Goal: Transaction & Acquisition: Purchase product/service

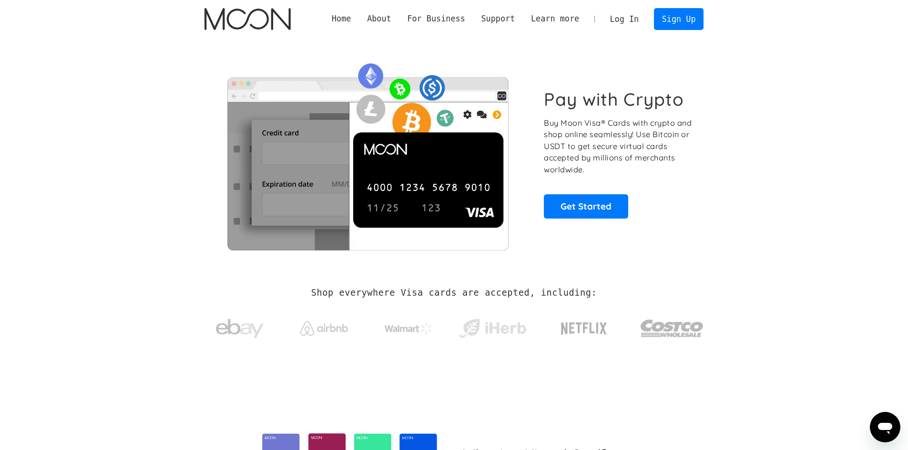
click at [629, 21] on link "Log In" at bounding box center [624, 19] width 45 height 21
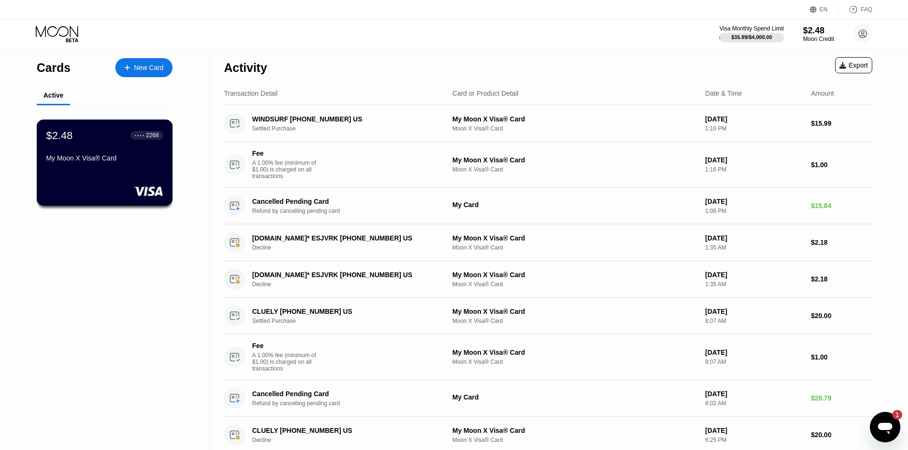
click at [149, 126] on div "$2.48 ● ● ● ● 2268 My Moon X Visa® Card" at bounding box center [105, 163] width 136 height 86
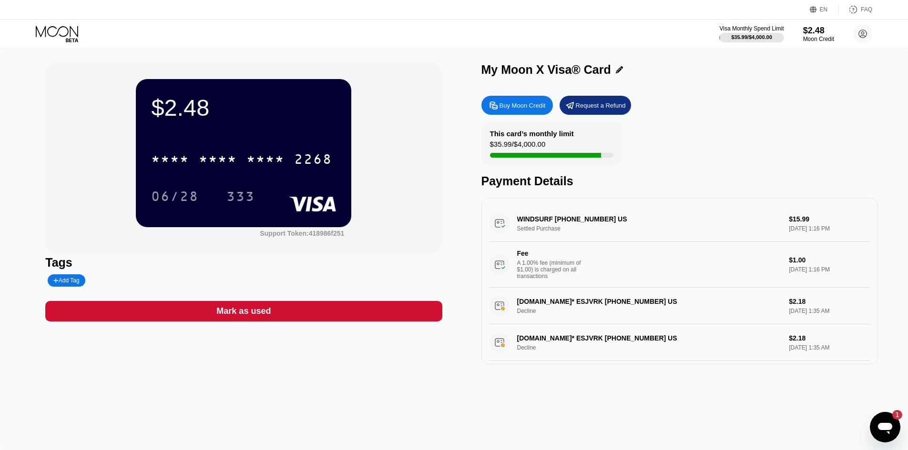
click at [548, 106] on div "Buy Moon Credit" at bounding box center [516, 105] width 71 height 19
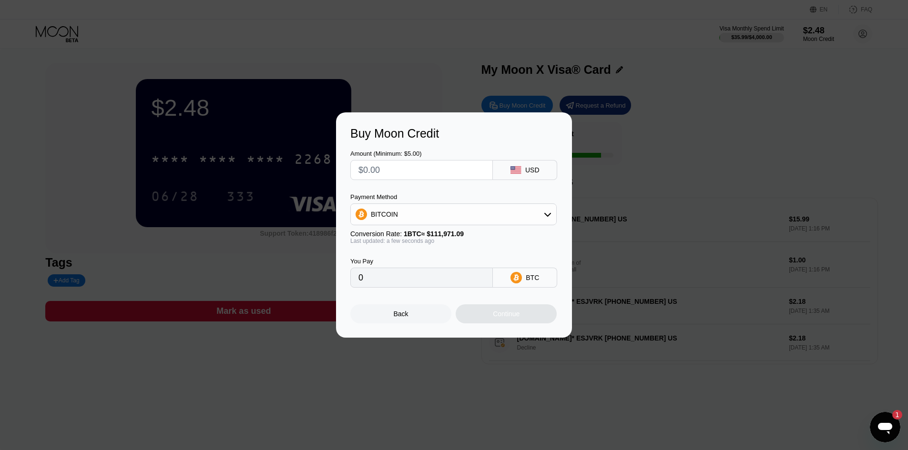
click at [424, 171] on input "text" at bounding box center [421, 170] width 126 height 19
click at [425, 203] on div "BITCOIN" at bounding box center [453, 214] width 206 height 22
click at [432, 218] on div "BITCOIN" at bounding box center [453, 214] width 205 height 19
click at [424, 264] on div "USDT on TRON" at bounding box center [459, 262] width 180 height 8
type input "0.00"
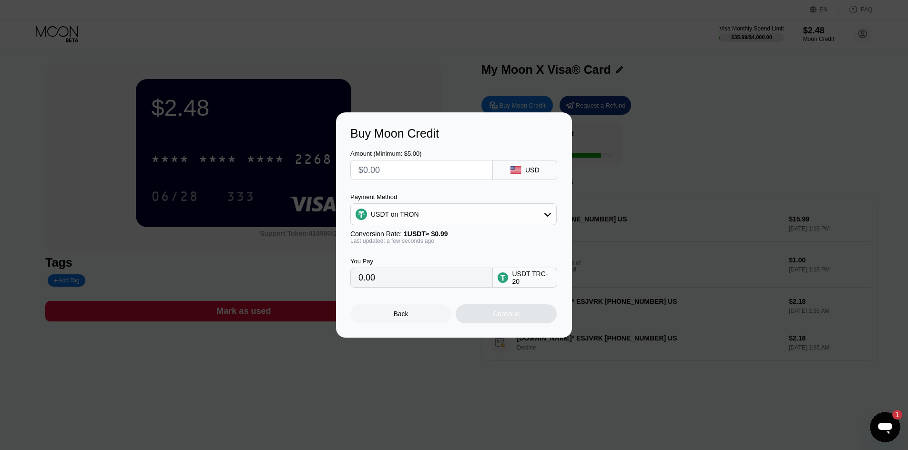
click at [419, 161] on input "text" at bounding box center [421, 170] width 126 height 19
type input "$60"
type input "60.61"
type input "$60"
click at [498, 313] on div "Continue" at bounding box center [506, 314] width 27 height 8
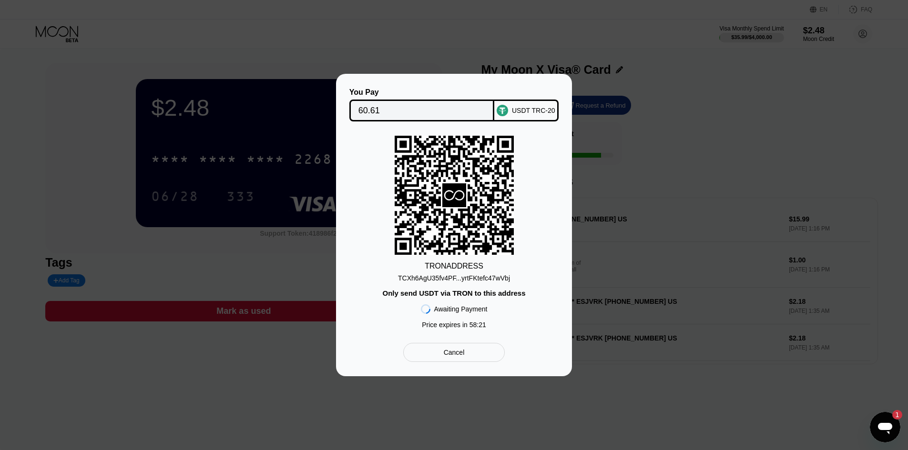
click at [470, 280] on div "TCXh6AgU35fv4PF...yrtFKtefc47wVbj" at bounding box center [454, 278] width 112 height 8
click at [701, 94] on div "You Pay 60.61 USDT TRC-20 TRON ADDRESS TCXh6AgU35fv4PF...yrtFKtefc47wVbj Only s…" at bounding box center [454, 225] width 908 height 303
click at [291, 68] on div at bounding box center [457, 225] width 915 height 450
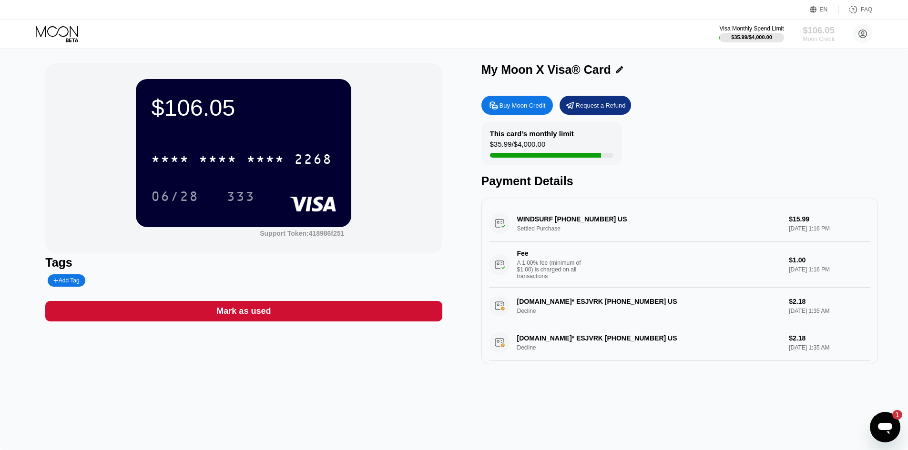
click at [821, 35] on div "$106.05" at bounding box center [818, 30] width 32 height 10
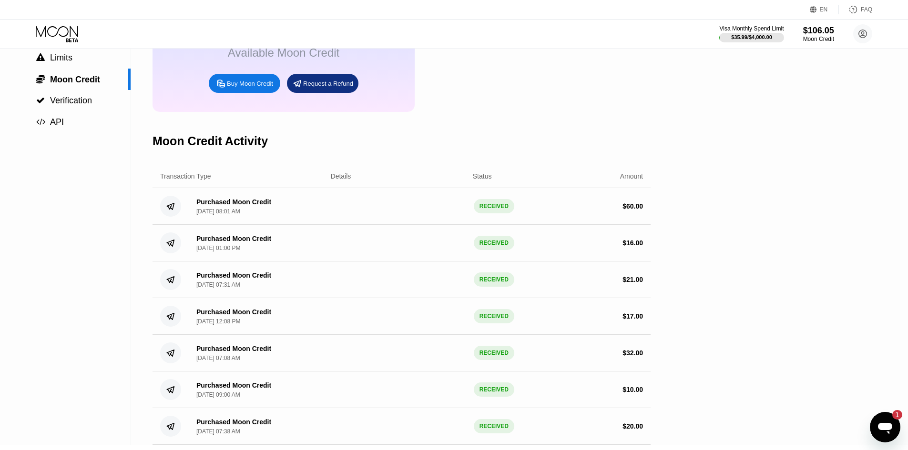
scroll to position [95, 0]
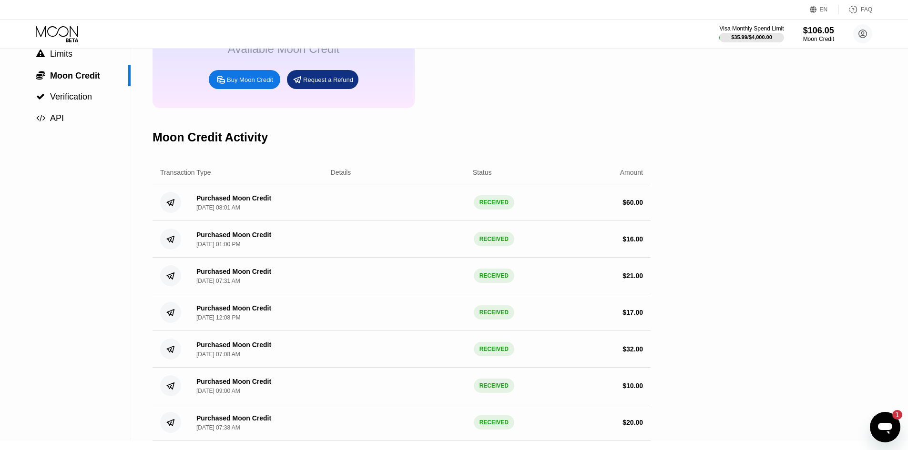
click at [235, 248] on div "[DATE] 01:00 PM" at bounding box center [218, 244] width 44 height 7
click at [814, 38] on div "Moon Credit" at bounding box center [818, 39] width 32 height 7
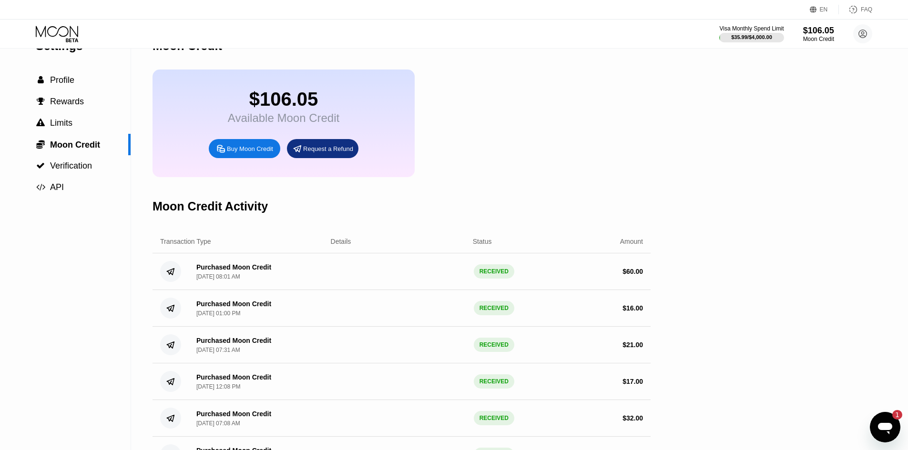
scroll to position [48, 0]
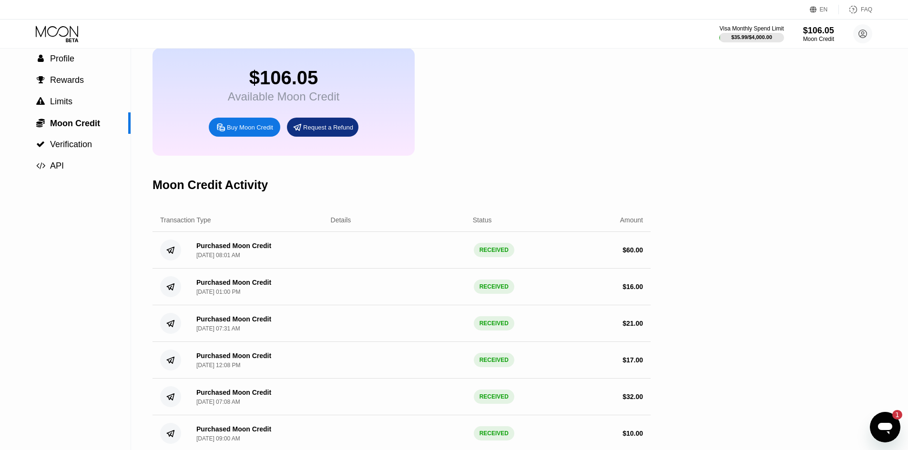
drag, startPoint x: 195, startPoint y: 297, endPoint x: 296, endPoint y: 299, distance: 101.5
click at [296, 295] on div "Purchased Moon Credit Sep 18, 2025, 01:00 PM" at bounding box center [256, 287] width 135 height 17
drag, startPoint x: 236, startPoint y: 300, endPoint x: 221, endPoint y: 297, distance: 16.0
click at [228, 295] on div "[DATE] 01:00 PM" at bounding box center [218, 292] width 44 height 7
click at [220, 286] on div "Purchased Moon Credit" at bounding box center [233, 283] width 75 height 8
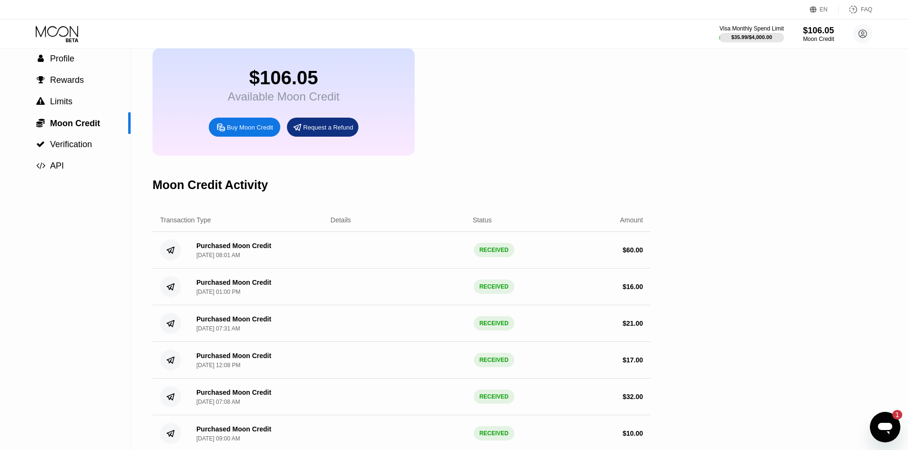
click at [221, 286] on div "Purchased Moon Credit" at bounding box center [233, 283] width 75 height 8
click at [222, 286] on div "Purchased Moon Credit" at bounding box center [233, 283] width 75 height 8
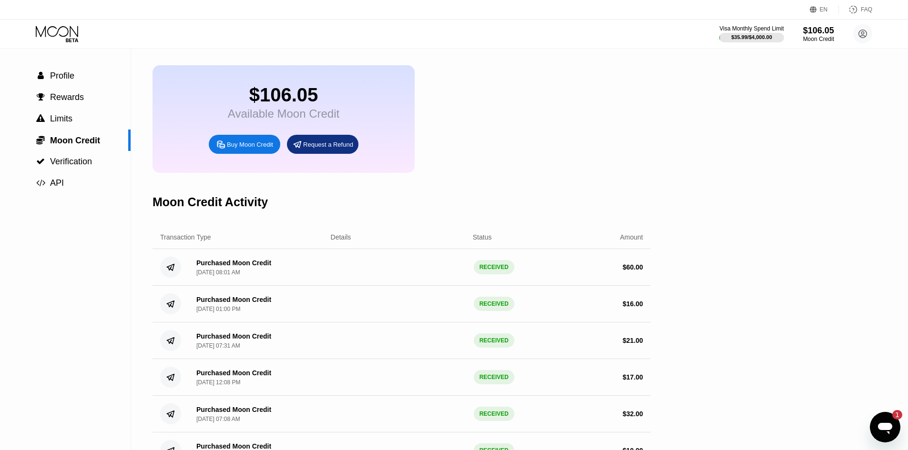
scroll to position [5, 0]
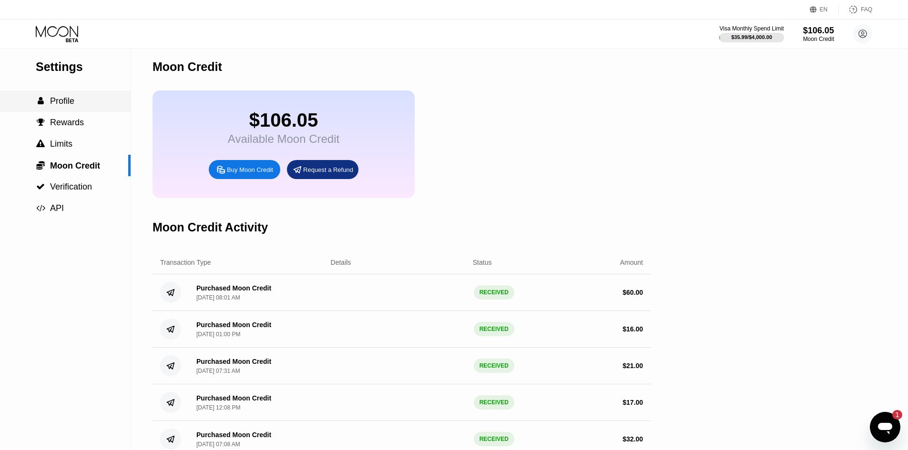
click at [87, 103] on div " Profile" at bounding box center [65, 101] width 131 height 10
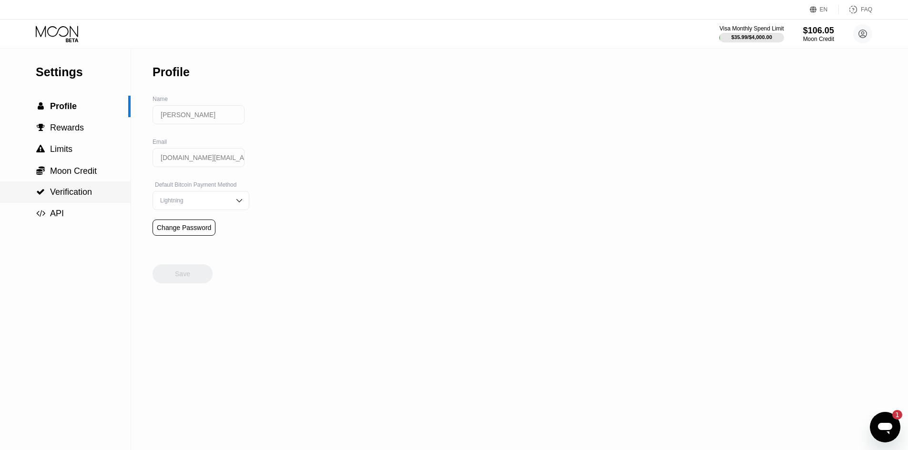
click at [73, 184] on div " Verification" at bounding box center [65, 192] width 131 height 21
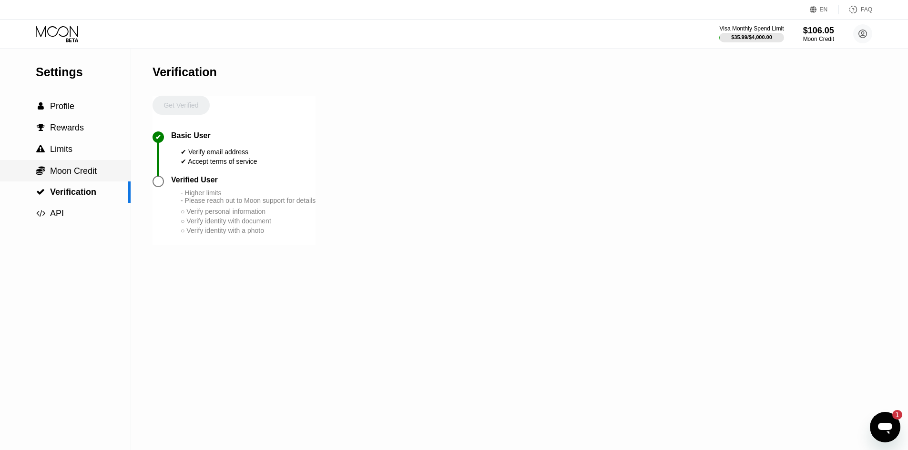
click at [85, 175] on span "Moon Credit" at bounding box center [73, 171] width 47 height 10
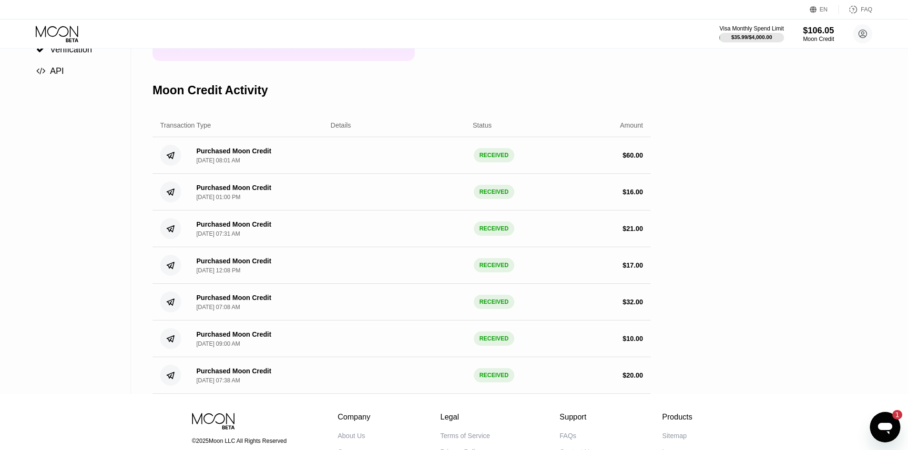
scroll to position [143, 0]
click at [227, 191] on div "Purchased Moon Credit" at bounding box center [233, 187] width 75 height 8
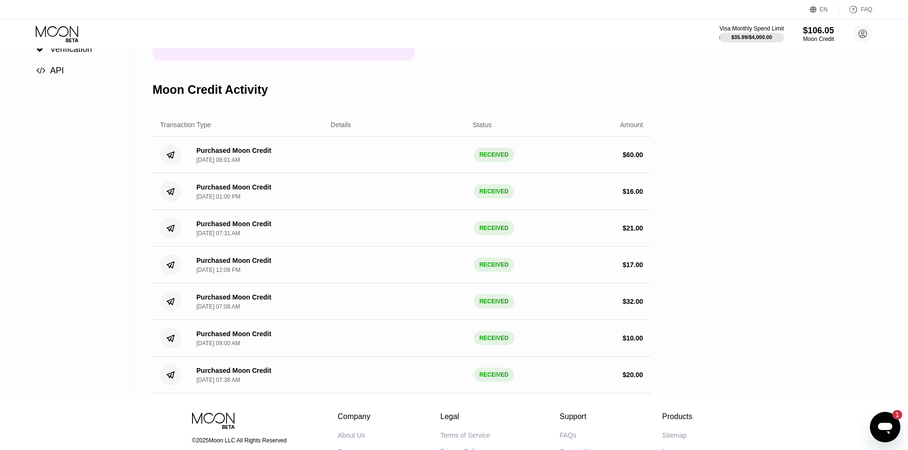
click at [227, 191] on div "Purchased Moon Credit" at bounding box center [233, 187] width 75 height 8
click at [525, 113] on div "Moon Credit Activity" at bounding box center [401, 89] width 498 height 47
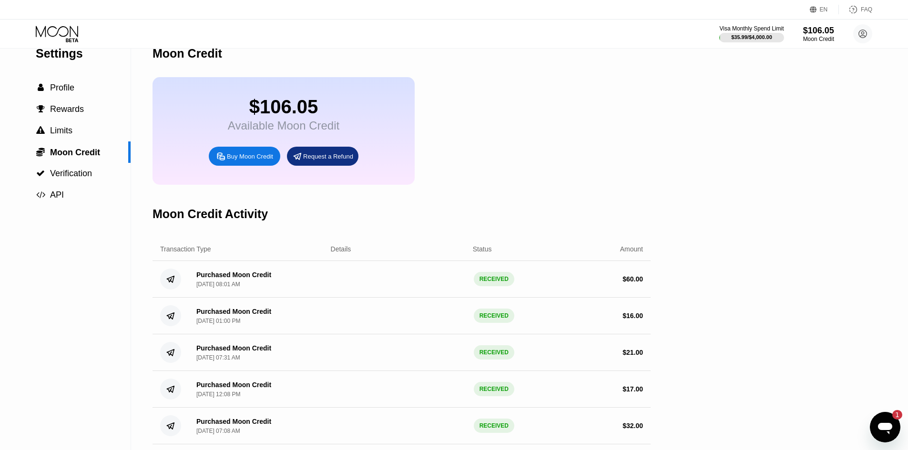
scroll to position [0, 0]
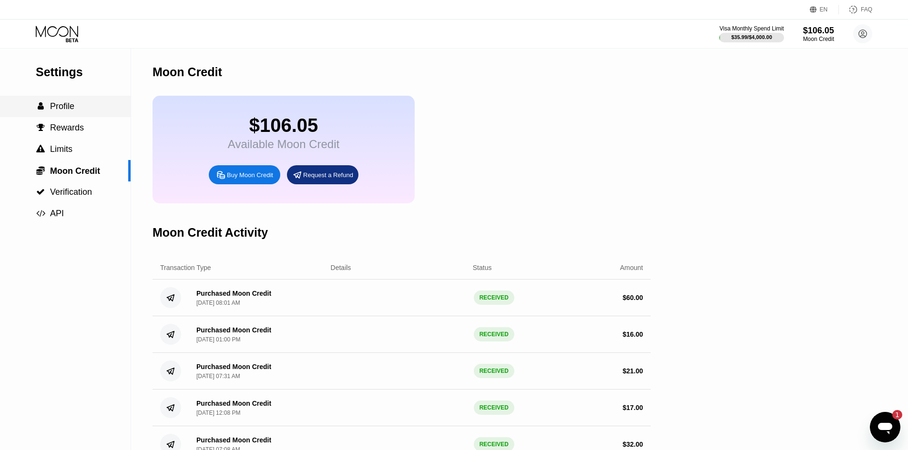
click at [78, 122] on div " Rewards" at bounding box center [65, 127] width 131 height 21
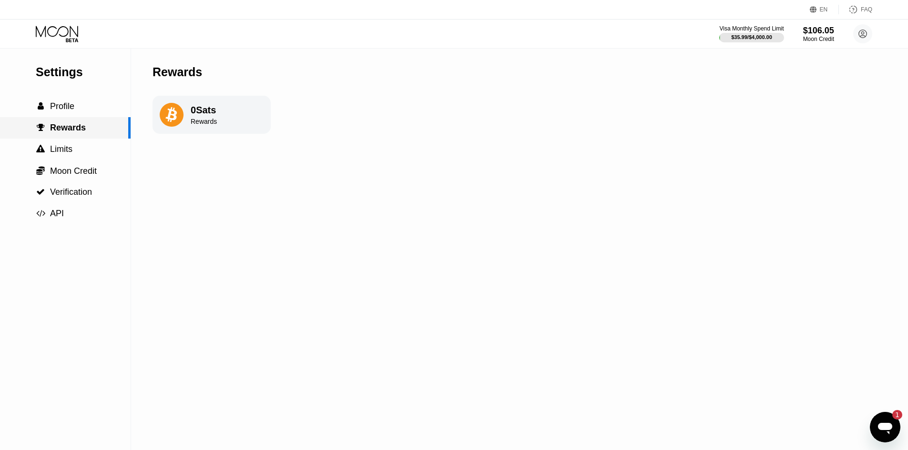
click at [69, 160] on div " Limits" at bounding box center [65, 149] width 131 height 21
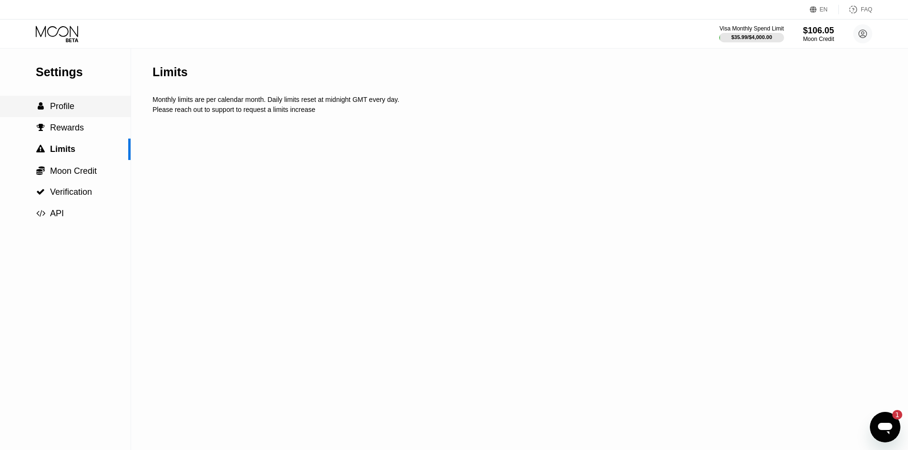
click at [75, 111] on div " Profile" at bounding box center [65, 106] width 131 height 10
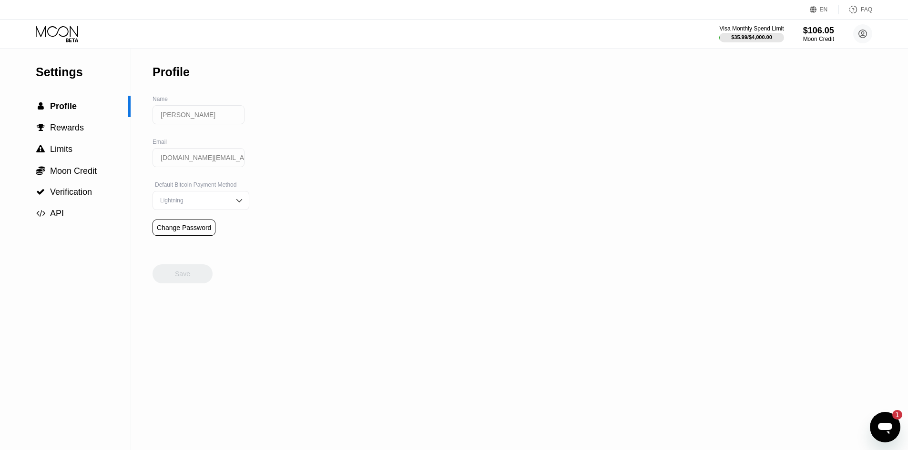
click at [71, 91] on div "Settings  Profile  Rewards  Limits  Moon Credit  Verification  API" at bounding box center [65, 137] width 131 height 176
click at [61, 30] on icon at bounding box center [58, 34] width 44 height 17
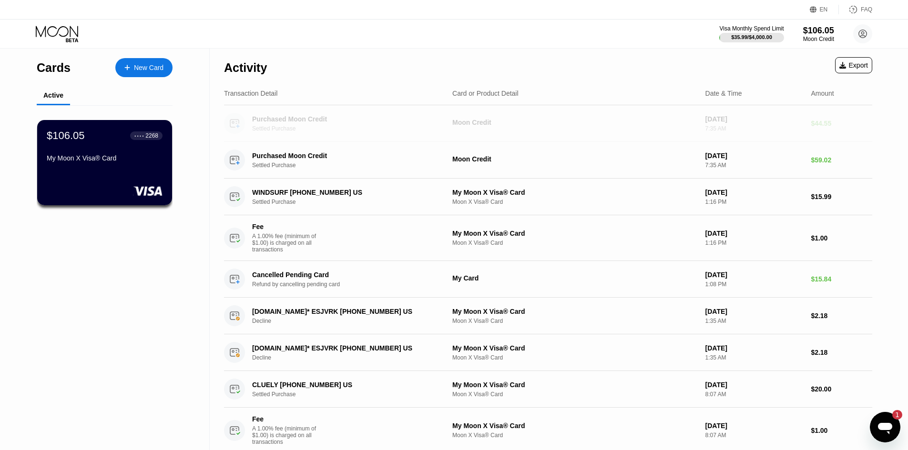
drag, startPoint x: 347, startPoint y: 120, endPoint x: 834, endPoint y: 96, distance: 487.5
click at [834, 96] on div "Activity Export Transaction Detail Card or Product Detail Date & Time Amount Pu…" at bounding box center [548, 392] width 648 height 686
click at [49, 30] on icon at bounding box center [58, 34] width 44 height 17
click at [120, 156] on div "$106.05 ● ● ● ● 2268 My Moon X Visa® Card" at bounding box center [104, 147] width 117 height 37
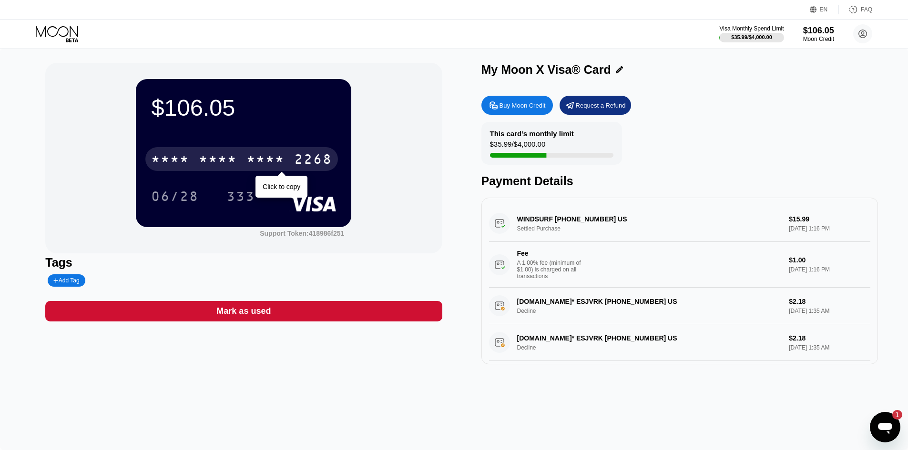
click at [155, 152] on div "* * * * * * * * * * * * 2268" at bounding box center [241, 159] width 192 height 24
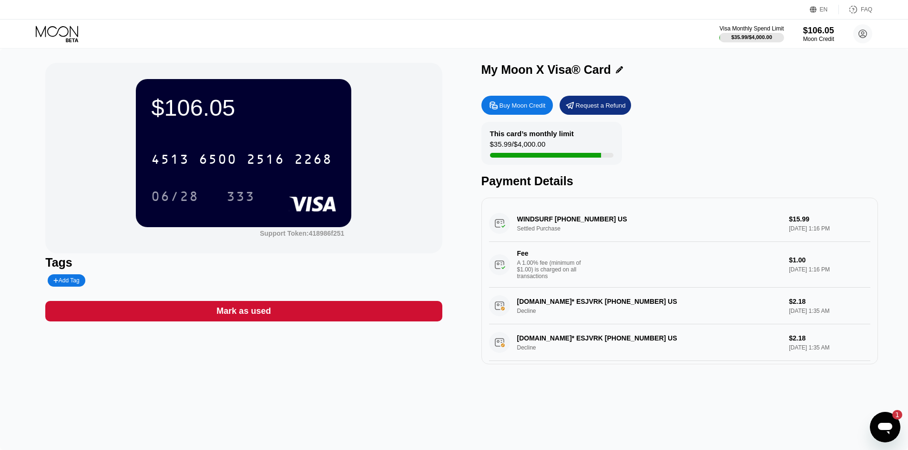
click at [755, 105] on div "Buy Moon Credit Request a Refund" at bounding box center [679, 105] width 396 height 19
click at [162, 193] on div "06/28" at bounding box center [175, 197] width 48 height 15
click at [240, 189] on div "333" at bounding box center [240, 196] width 43 height 24
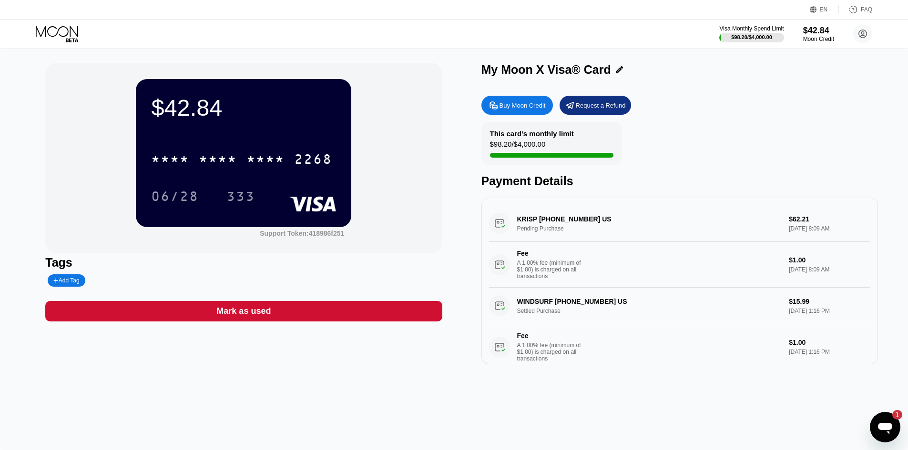
drag, startPoint x: 724, startPoint y: 124, endPoint x: 826, endPoint y: 232, distance: 148.3
click at [826, 232] on div "Buy Moon Credit Request a Refund This card’s monthly limit $98.20 / $4,000.00 P…" at bounding box center [679, 227] width 396 height 273
drag, startPoint x: 513, startPoint y: 226, endPoint x: 797, endPoint y: 225, distance: 283.9
click at [797, 225] on div "KRISP +14157022080 US Pending Purchase $62.21 Sep 23, 2025 8:09 AM Fee A 1.00% …" at bounding box center [679, 246] width 381 height 82
click at [818, 35] on div "$42.84" at bounding box center [818, 30] width 32 height 10
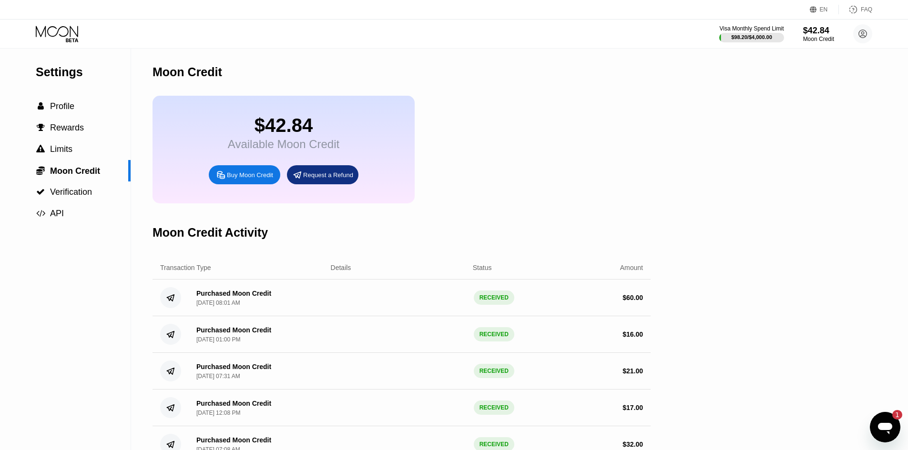
click at [869, 420] on div "Settings  Profile  Rewards  Limits  Moon Credit  Verification  API Moon C…" at bounding box center [454, 293] width 908 height 488
click at [879, 427] on icon "Open messaging window, 1 unread message" at bounding box center [885, 428] width 14 height 11
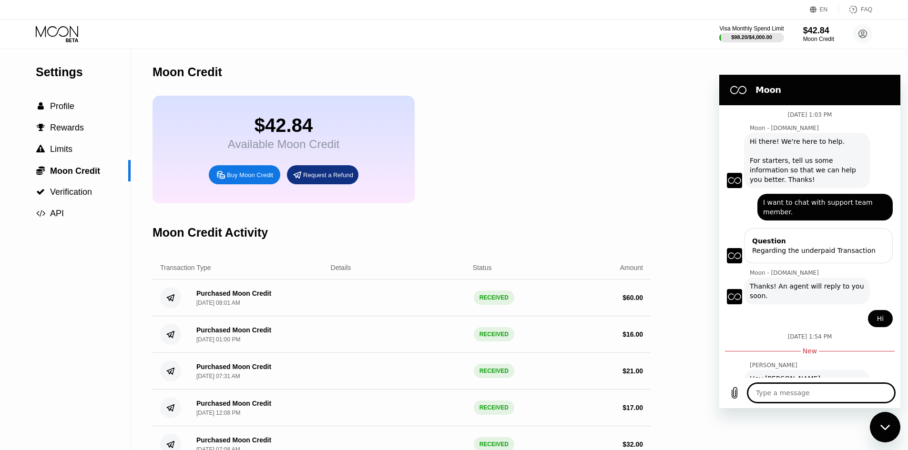
scroll to position [78, 0]
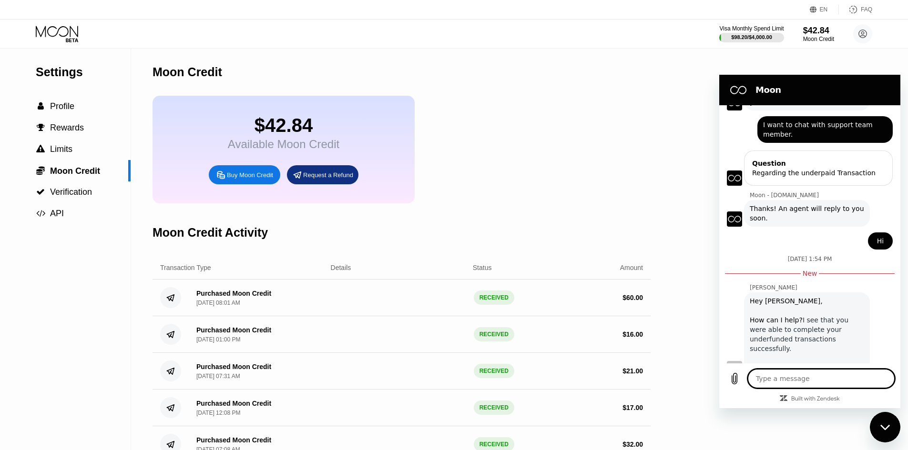
drag, startPoint x: 815, startPoint y: 383, endPoint x: 804, endPoint y: 372, distance: 15.8
click at [815, 383] on textarea at bounding box center [820, 378] width 147 height 19
click at [638, 195] on div "$42.84 Available Moon Credit Buy Moon Credit Request a Refund" at bounding box center [401, 150] width 498 height 108
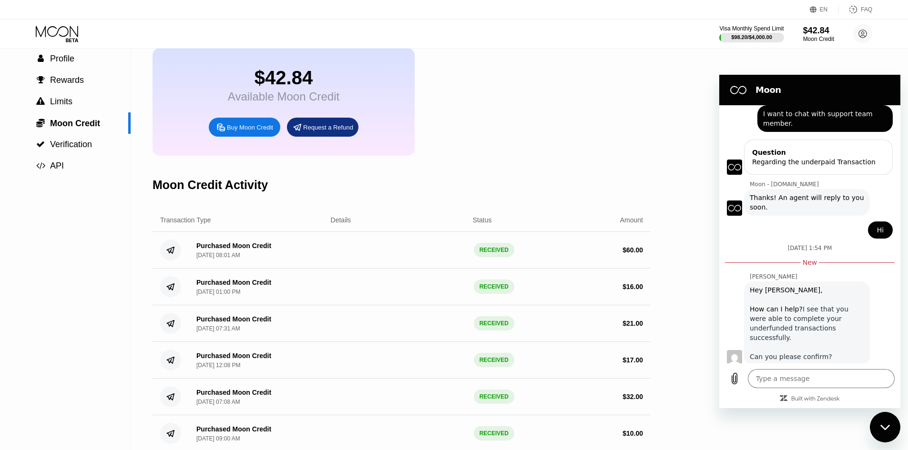
scroll to position [92, 0]
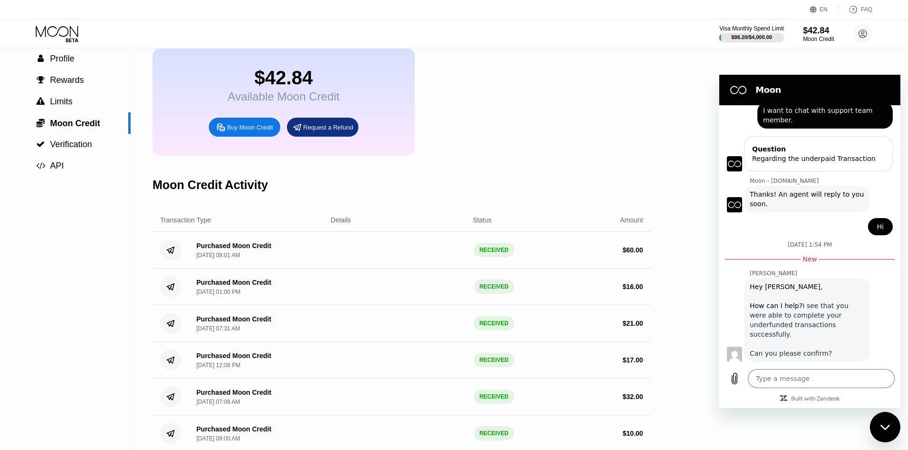
click at [480, 145] on div "$42.84 Available Moon Credit Buy Moon Credit Request a Refund" at bounding box center [401, 102] width 498 height 108
click at [880, 433] on div "Close messaging window" at bounding box center [884, 427] width 29 height 29
type textarea "x"
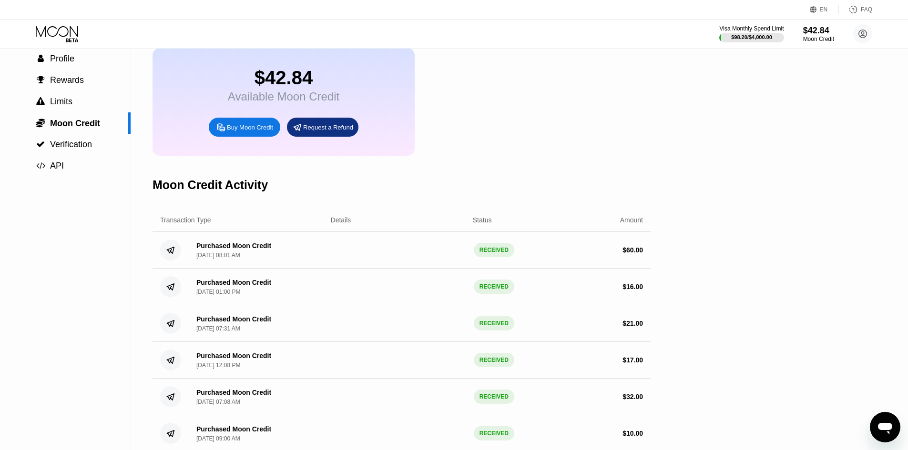
click at [450, 141] on div "$42.84 Available Moon Credit Buy Moon Credit Request a Refund" at bounding box center [401, 102] width 498 height 108
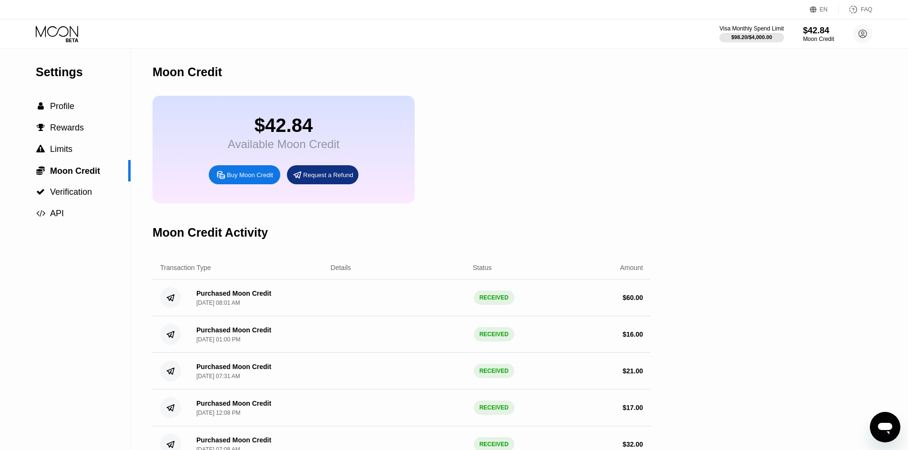
click at [361, 272] on div "Details" at bounding box center [384, 268] width 144 height 8
click at [60, 29] on icon at bounding box center [57, 31] width 42 height 11
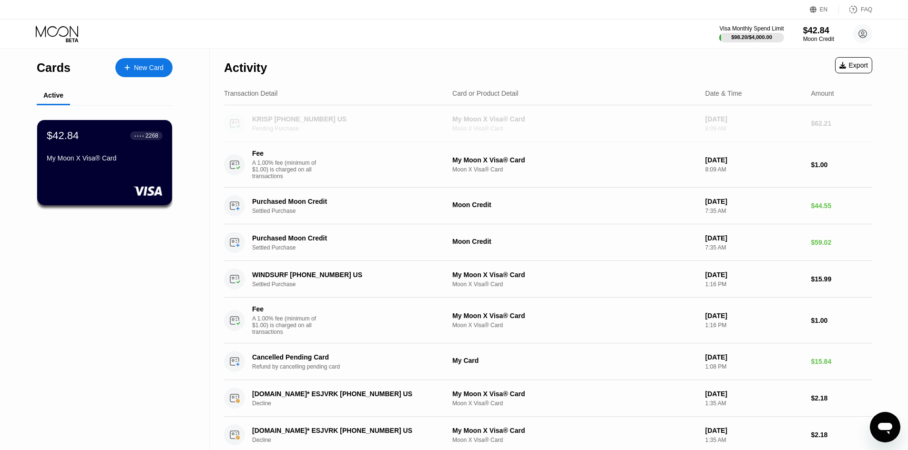
drag, startPoint x: 843, startPoint y: 124, endPoint x: 427, endPoint y: 39, distance: 424.1
click at [429, 40] on div "EN Language Select an item Save FAQ Visa Monthly Spend Limit $98.20 / $4,000.00…" at bounding box center [454, 225] width 908 height 450
